Goal: Find specific page/section: Find specific page/section

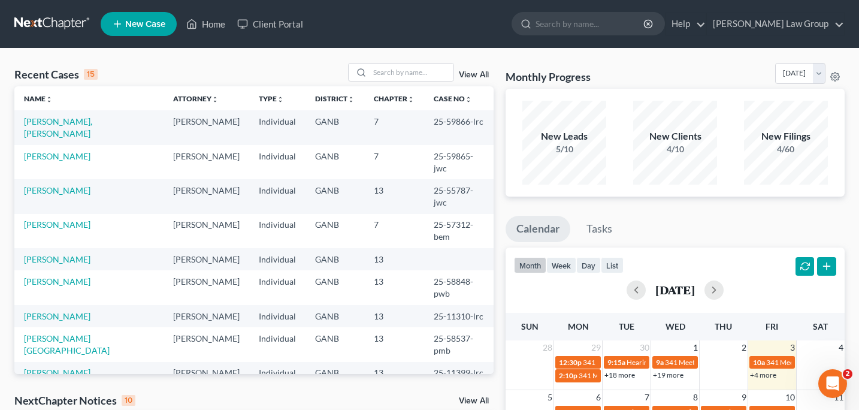
click at [95, 128] on td "[PERSON_NAME], [PERSON_NAME]" at bounding box center [88, 127] width 149 height 34
click at [90, 124] on link "[PERSON_NAME], [PERSON_NAME]" at bounding box center [58, 127] width 68 height 22
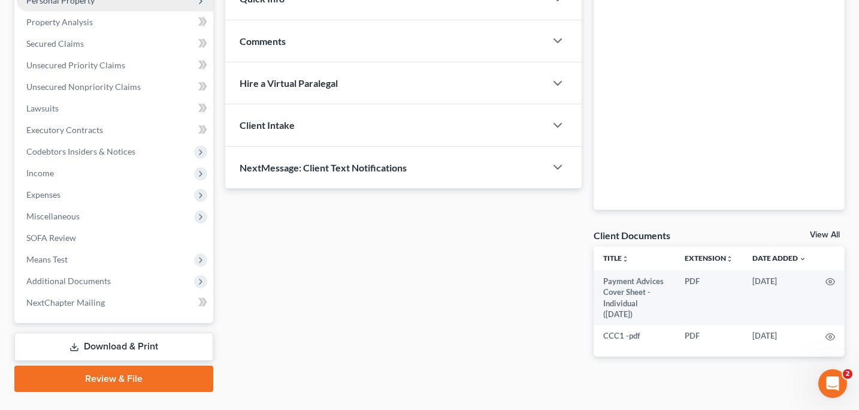
scroll to position [226, 0]
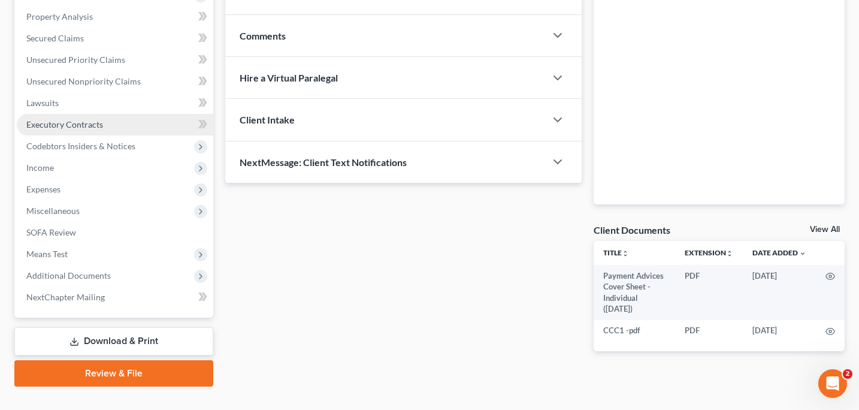
click at [50, 123] on span "Executory Contracts" at bounding box center [64, 124] width 77 height 10
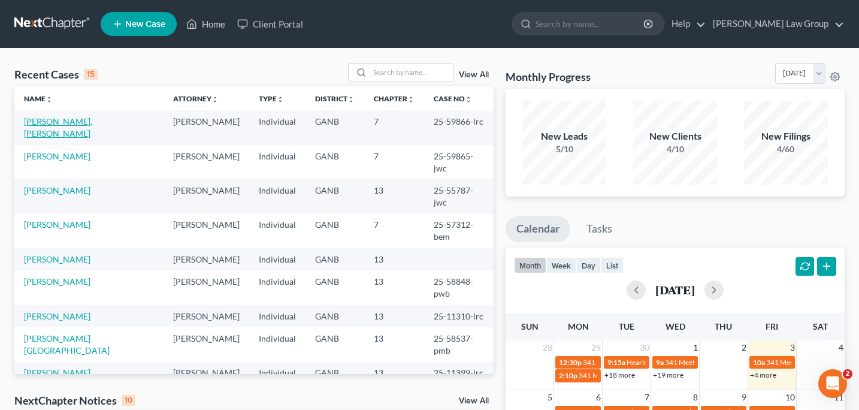
click at [81, 119] on link "[PERSON_NAME], [PERSON_NAME]" at bounding box center [58, 127] width 68 height 22
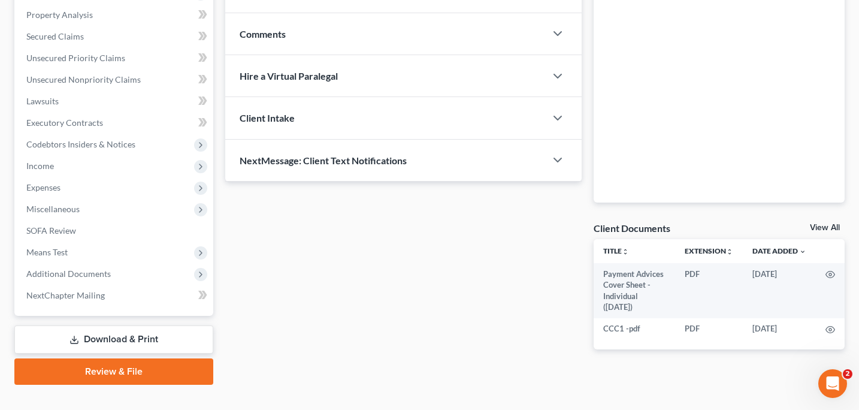
scroll to position [232, 0]
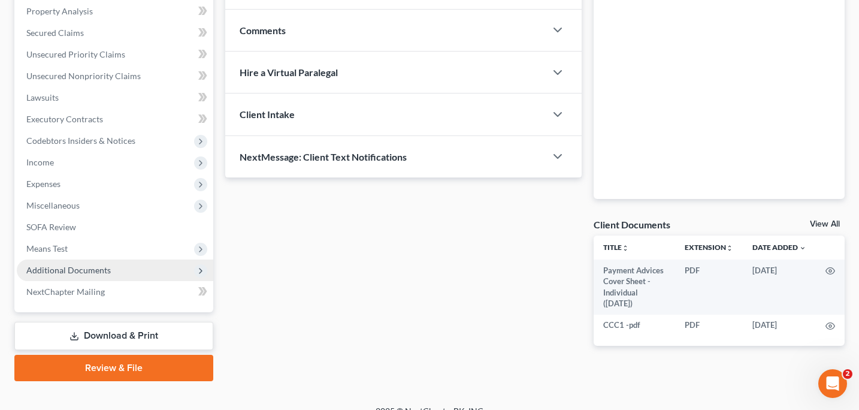
click at [84, 268] on span "Additional Documents" at bounding box center [68, 270] width 84 height 10
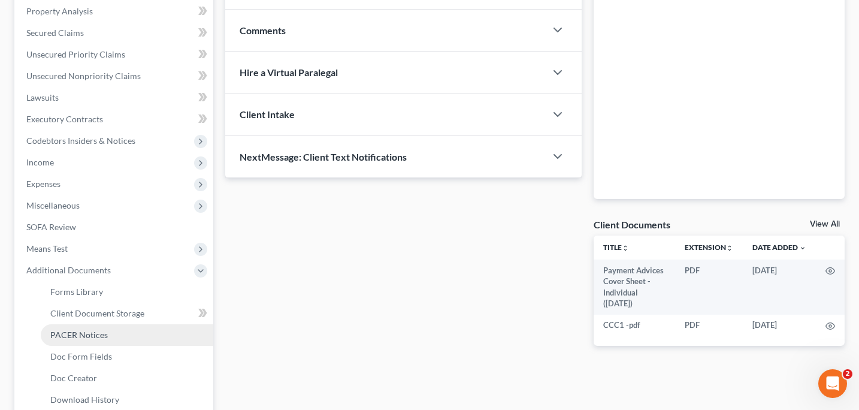
click at [77, 342] on link "PACER Notices" at bounding box center [127, 335] width 173 height 22
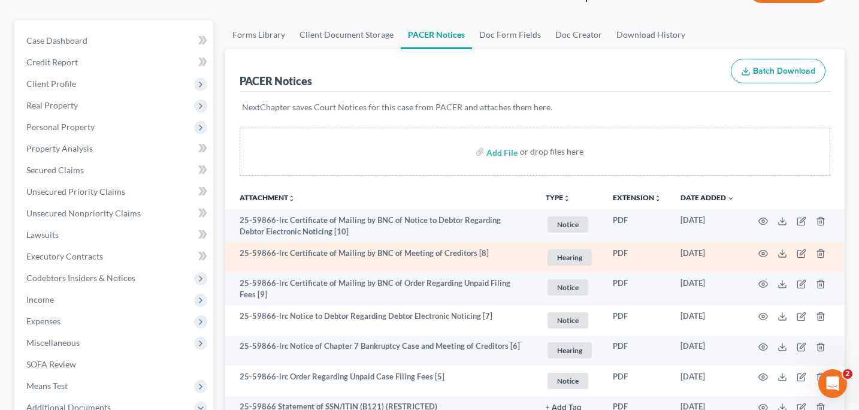
scroll to position [105, 0]
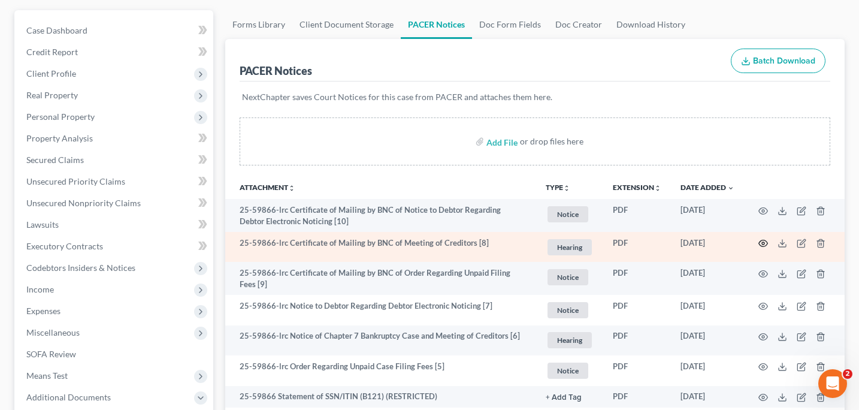
click at [763, 242] on icon "button" at bounding box center [764, 243] width 10 height 10
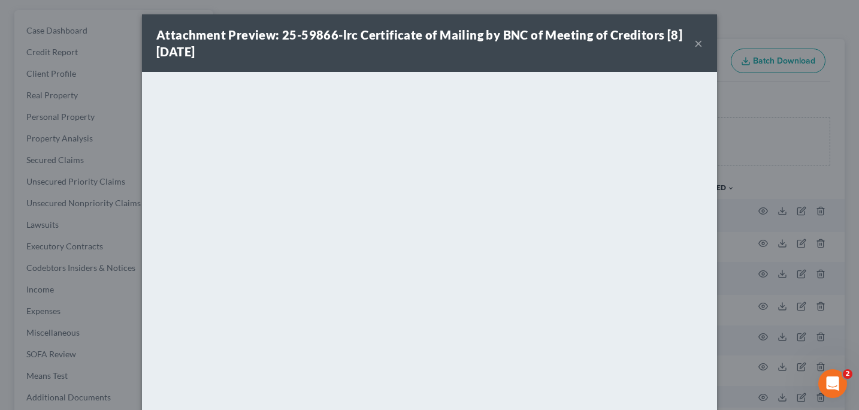
click at [699, 46] on button "×" at bounding box center [698, 43] width 8 height 14
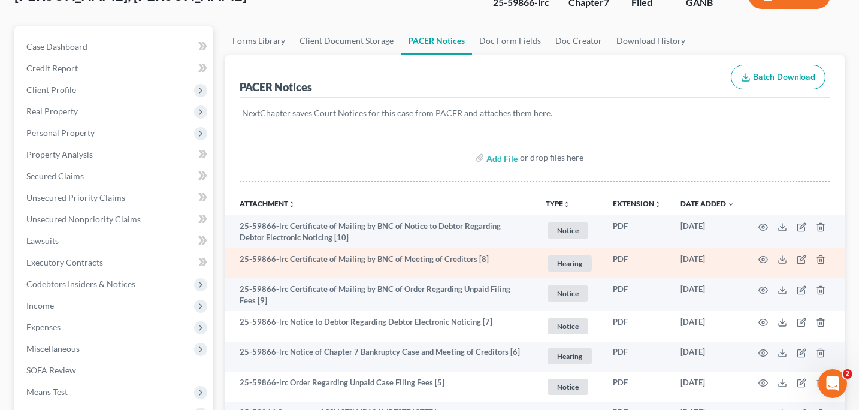
scroll to position [0, 0]
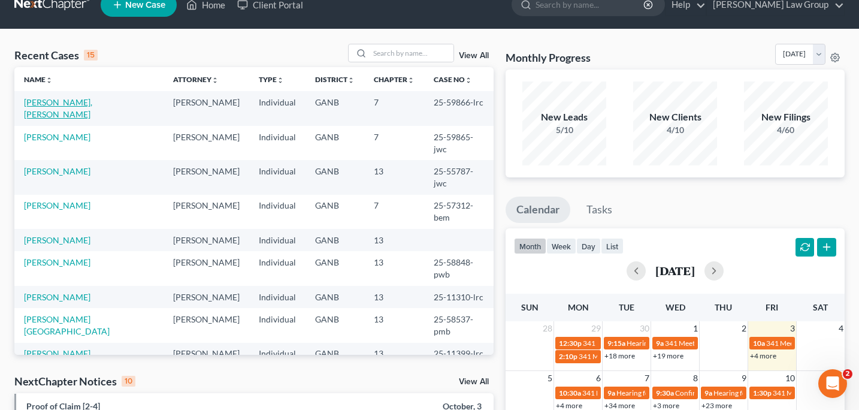
click at [92, 102] on link "[PERSON_NAME], [PERSON_NAME]" at bounding box center [58, 108] width 68 height 22
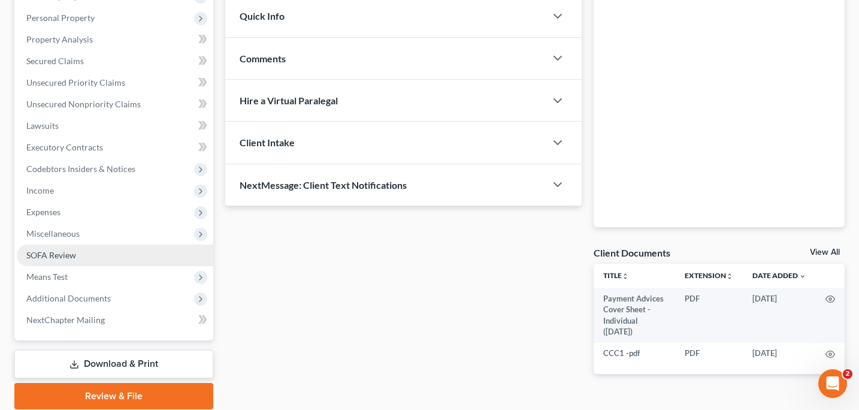
scroll to position [206, 0]
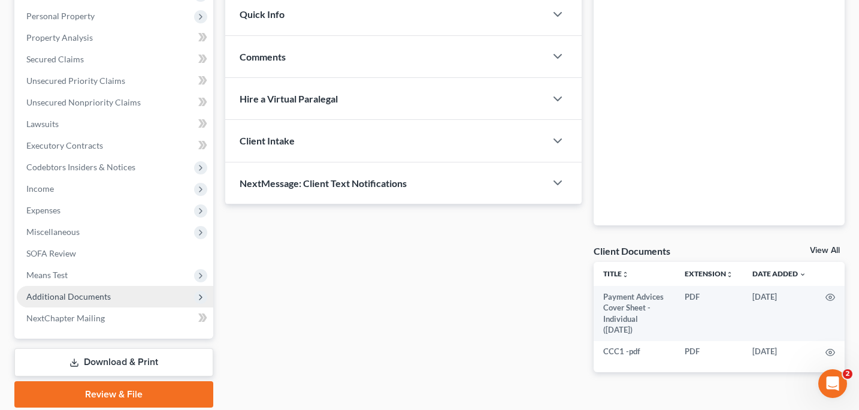
click at [63, 294] on span "Additional Documents" at bounding box center [68, 296] width 84 height 10
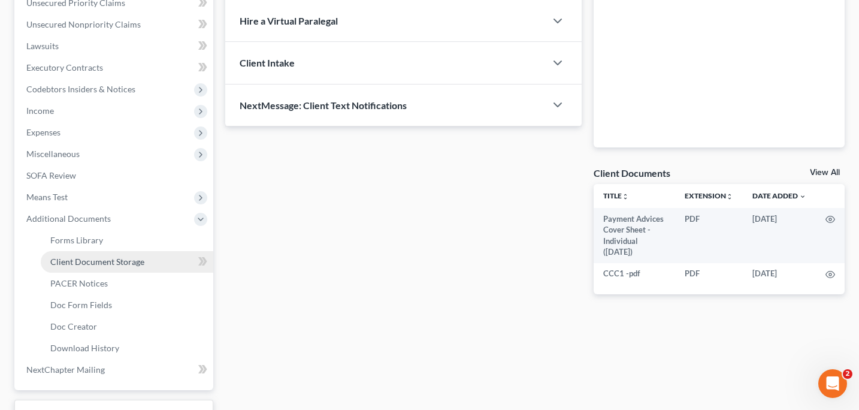
scroll to position [285, 0]
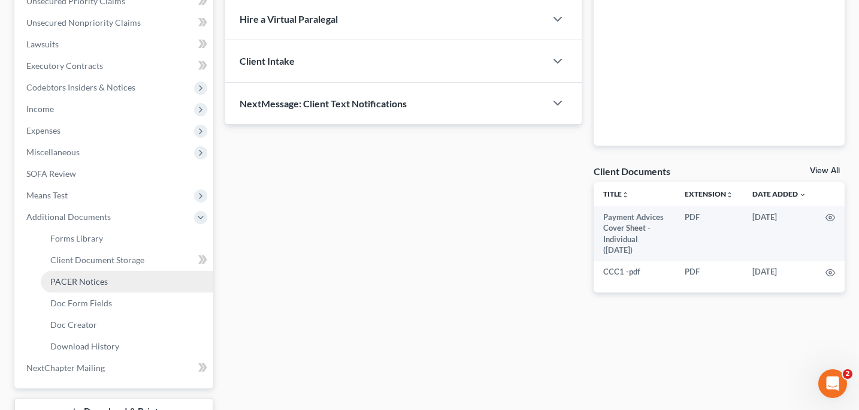
click at [84, 286] on link "PACER Notices" at bounding box center [127, 282] width 173 height 22
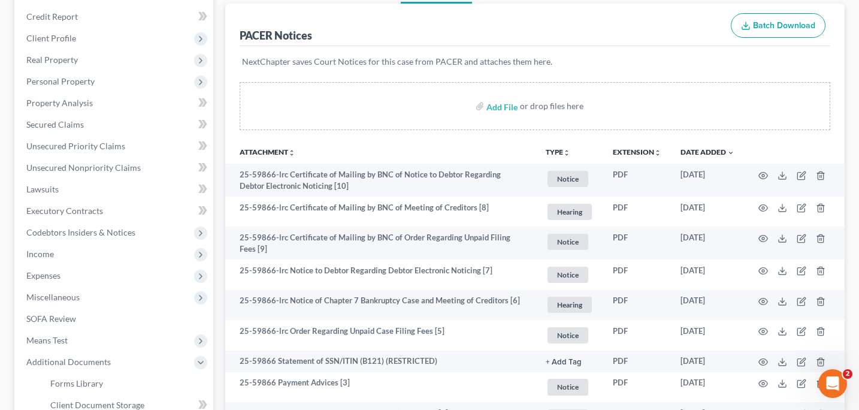
scroll to position [144, 0]
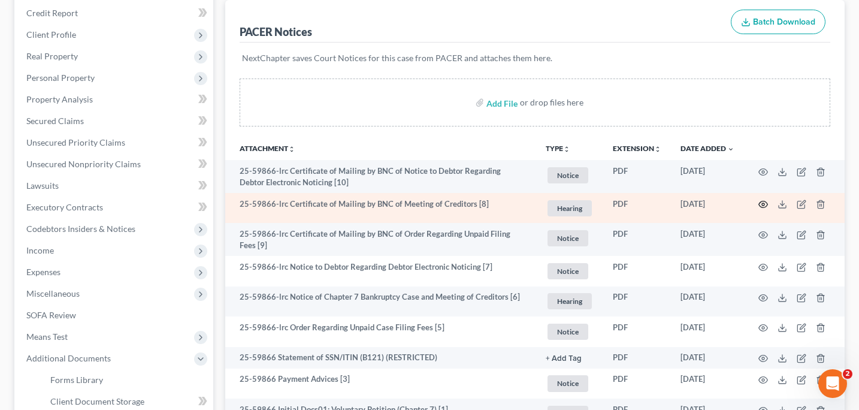
click at [763, 203] on circle "button" at bounding box center [763, 204] width 2 height 2
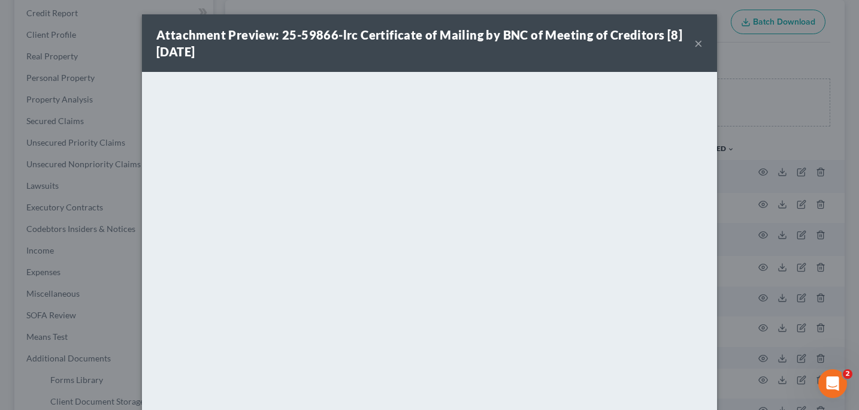
click at [699, 47] on button "×" at bounding box center [698, 43] width 8 height 14
